Goal: Task Accomplishment & Management: Use online tool/utility

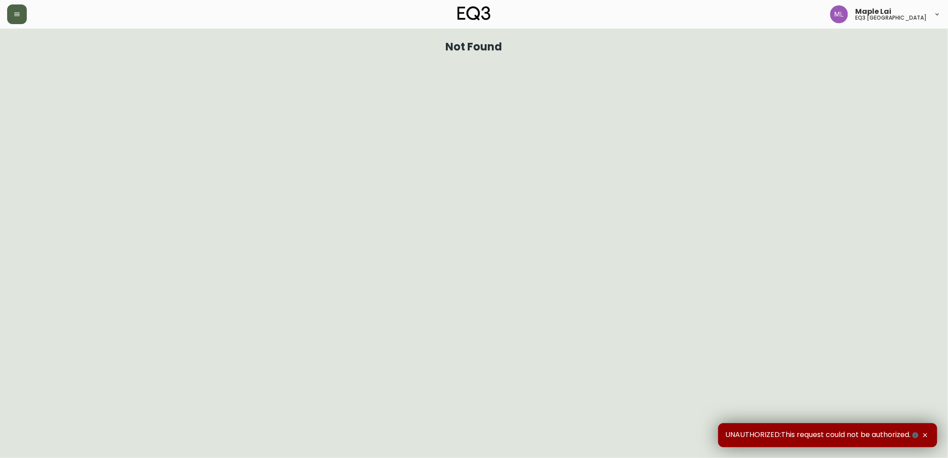
click at [23, 12] on button "button" at bounding box center [17, 14] width 20 height 20
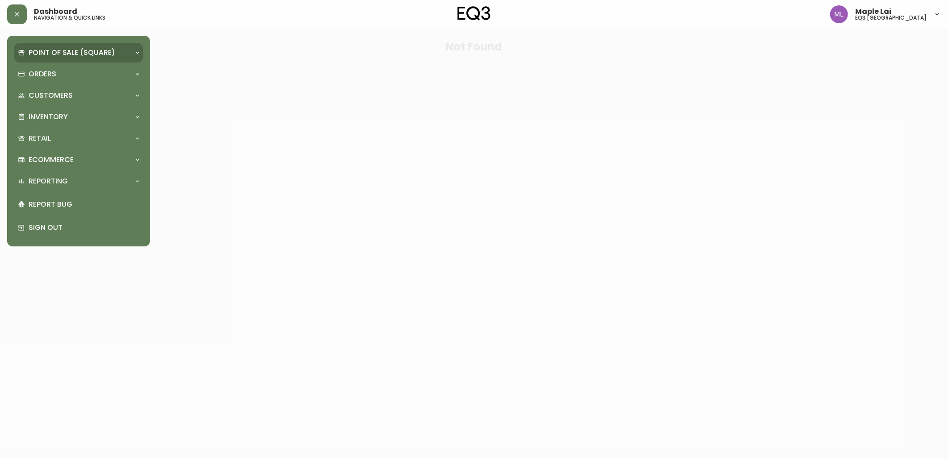
click at [54, 46] on div "Point of Sale (Square)" at bounding box center [78, 53] width 129 height 20
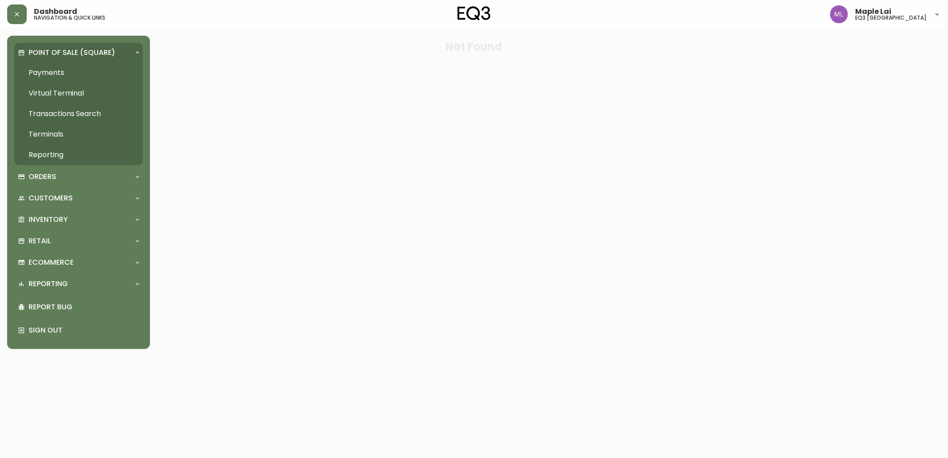
click at [58, 70] on link "Payments" at bounding box center [78, 72] width 129 height 21
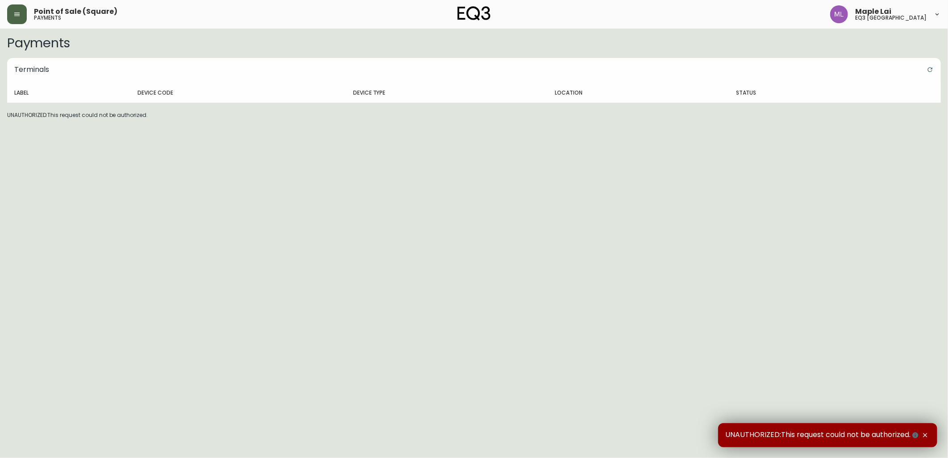
click at [20, 17] on icon "button" at bounding box center [16, 14] width 7 height 7
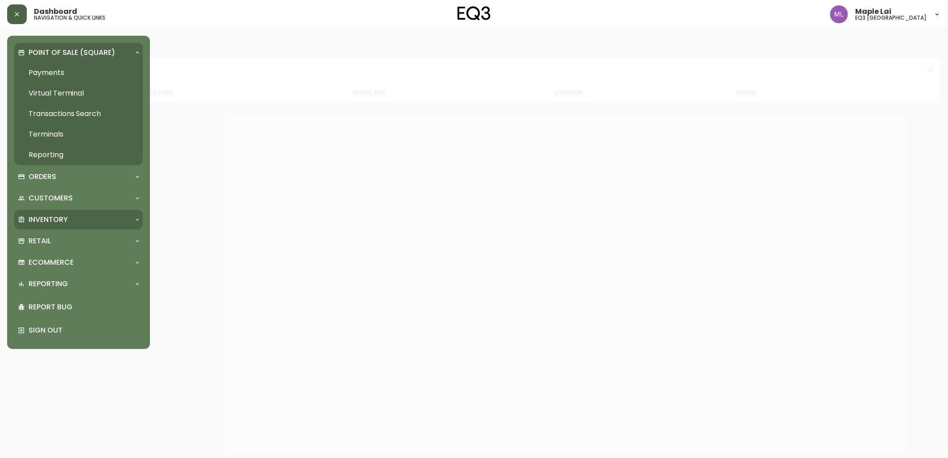
click at [50, 211] on div "Inventory" at bounding box center [78, 220] width 129 height 20
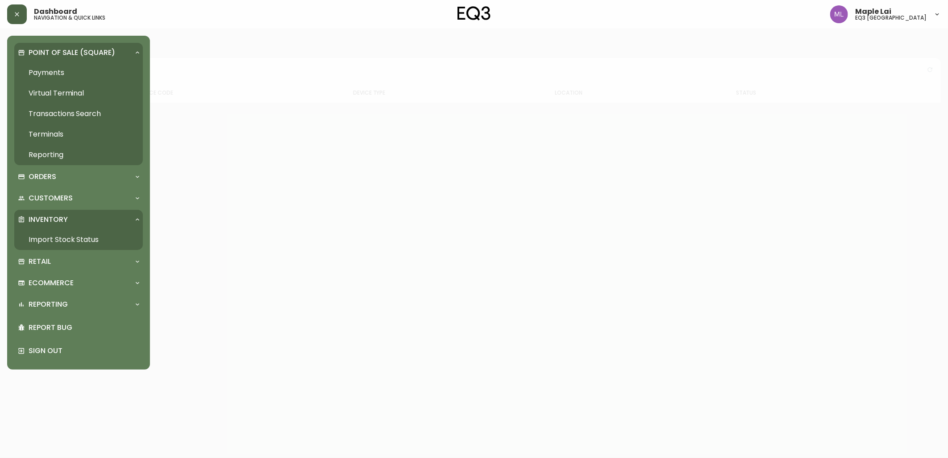
click at [41, 234] on link "Import Stock Status" at bounding box center [78, 239] width 129 height 21
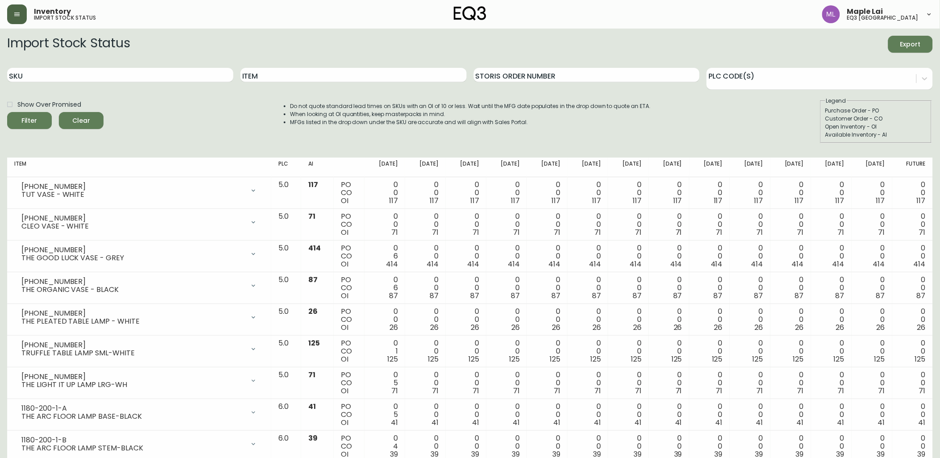
click at [7, 12] on button "button" at bounding box center [17, 14] width 20 height 20
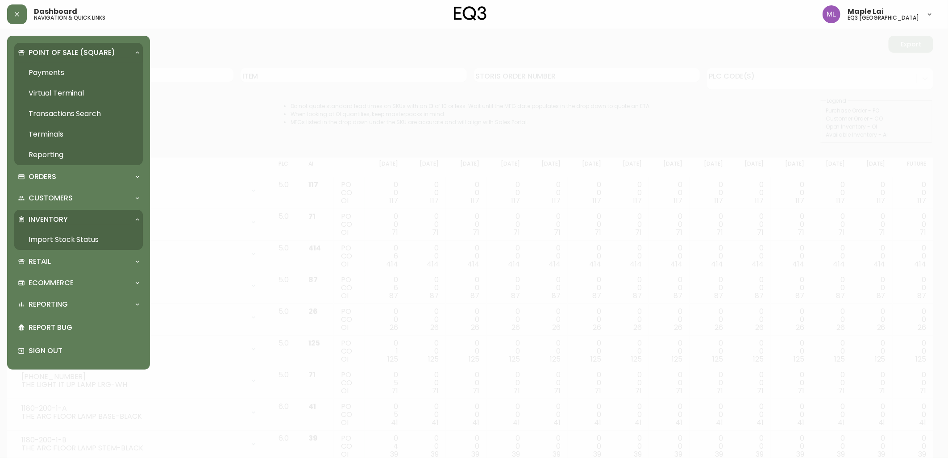
click at [131, 52] on div at bounding box center [137, 52] width 14 height 7
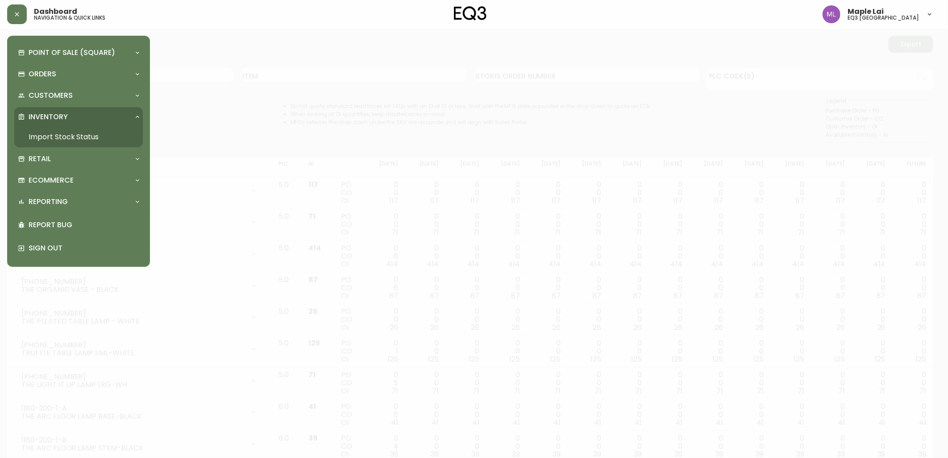
click at [226, 97] on div at bounding box center [474, 229] width 948 height 458
